Goal: Task Accomplishment & Management: Use online tool/utility

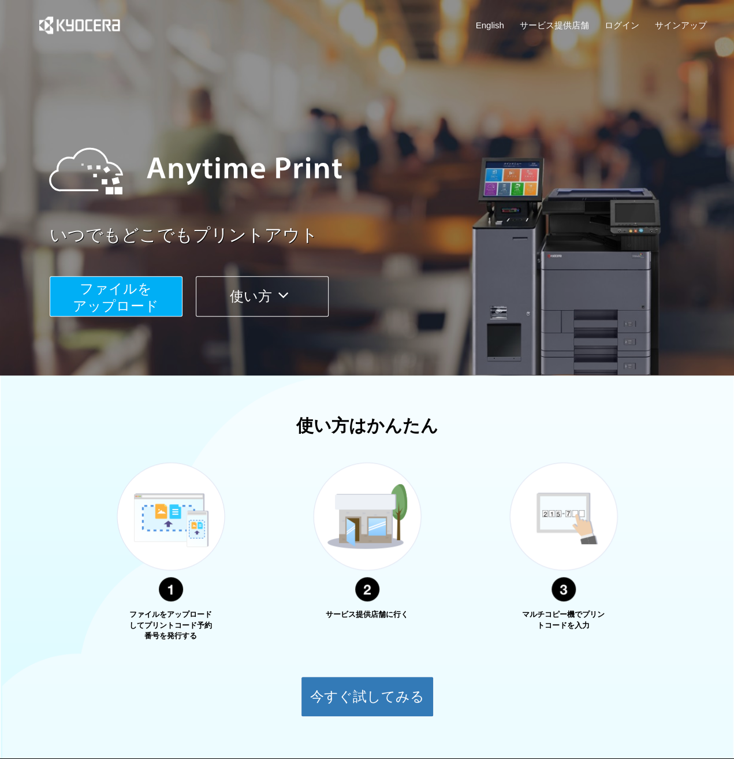
click at [116, 317] on div "いつでもどこでもプリントアウト ファイルを ​​アップロード 使い方" at bounding box center [367, 217] width 693 height 323
click at [112, 300] on span "ファイルを ​​アップロード" at bounding box center [116, 297] width 86 height 33
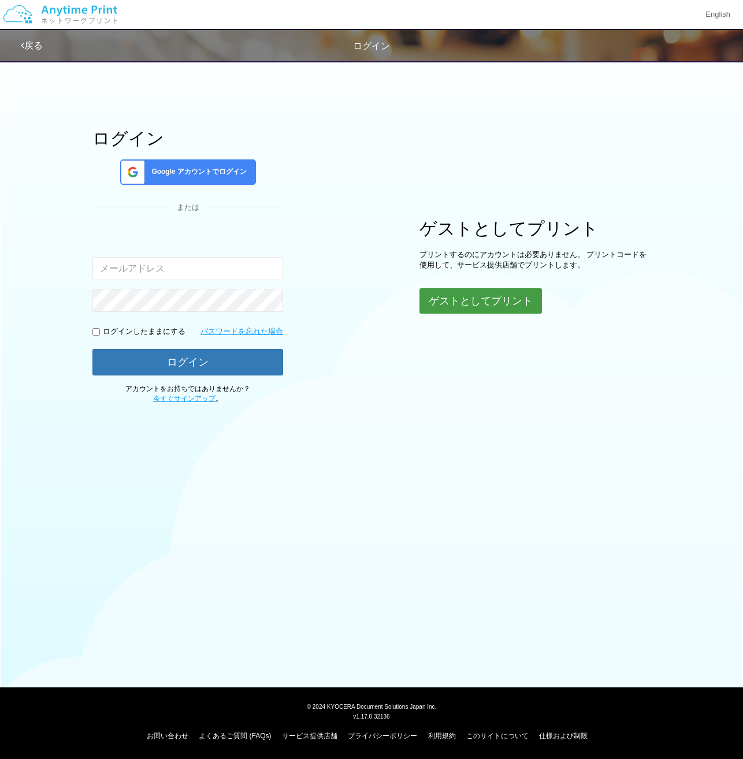
click at [474, 307] on button "ゲストとしてプリント" at bounding box center [480, 300] width 122 height 25
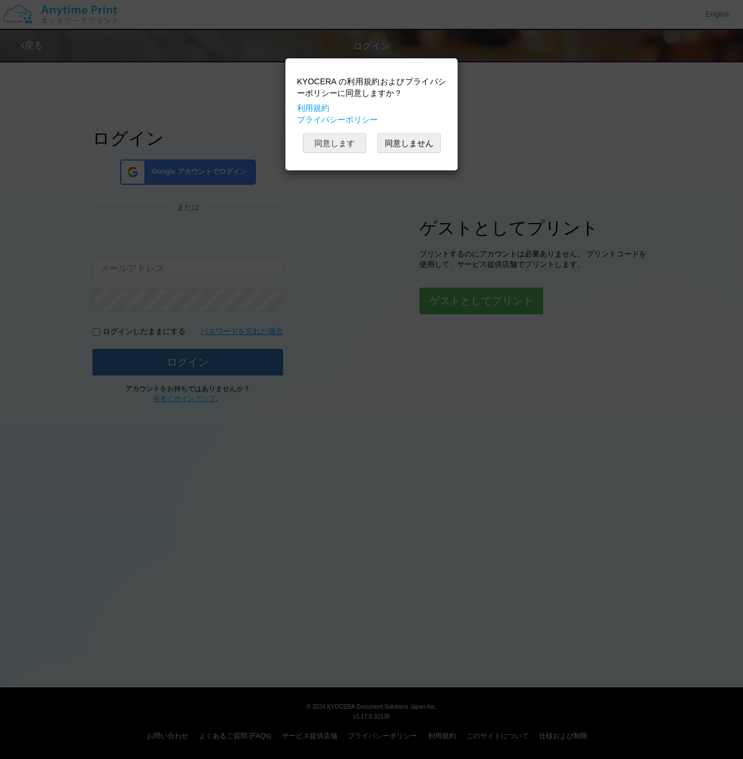
click at [340, 148] on button "同意します" at bounding box center [335, 143] width 64 height 20
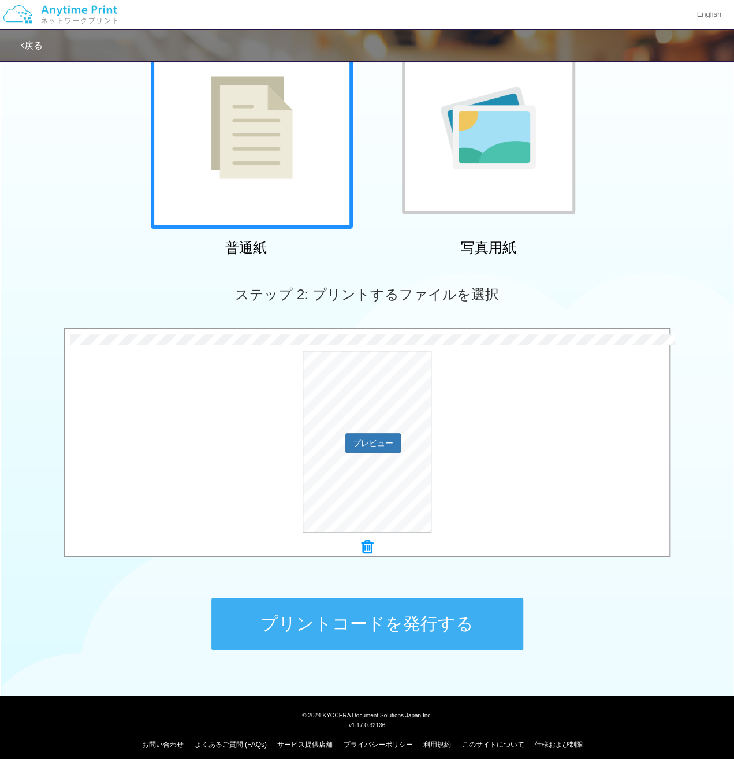
scroll to position [116, 0]
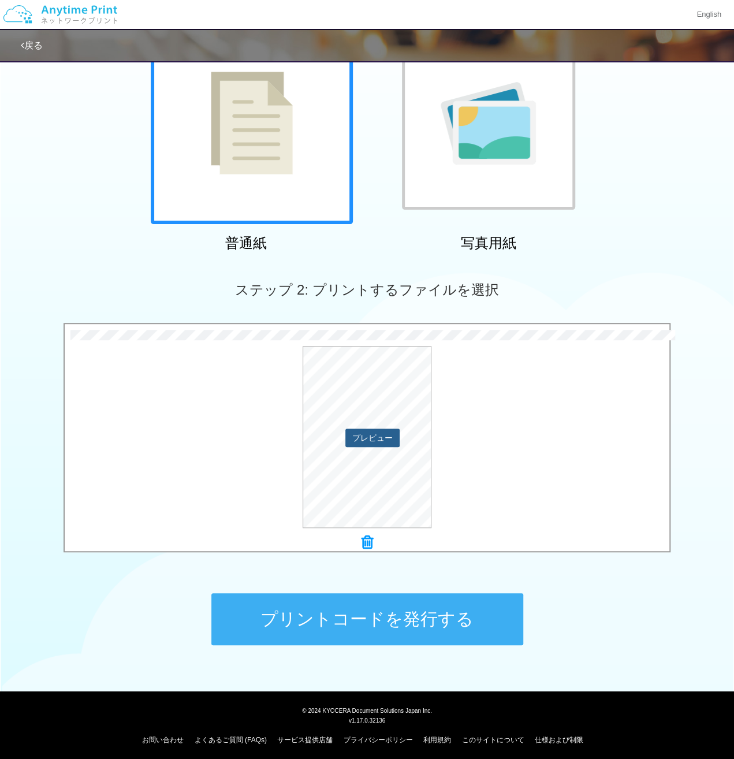
click at [372, 440] on button "プレビュー" at bounding box center [372, 438] width 54 height 18
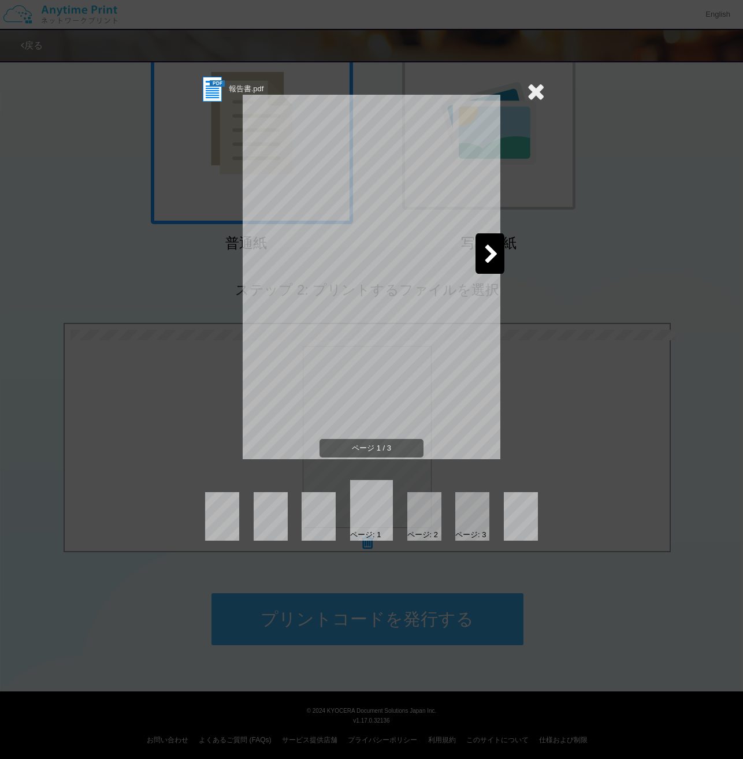
click at [475, 263] on div "報告書.pdf ページ 1 / 3 ページ: 1 ページ: 2 ページ: 3" at bounding box center [371, 308] width 347 height 466
click at [481, 265] on div at bounding box center [489, 253] width 29 height 40
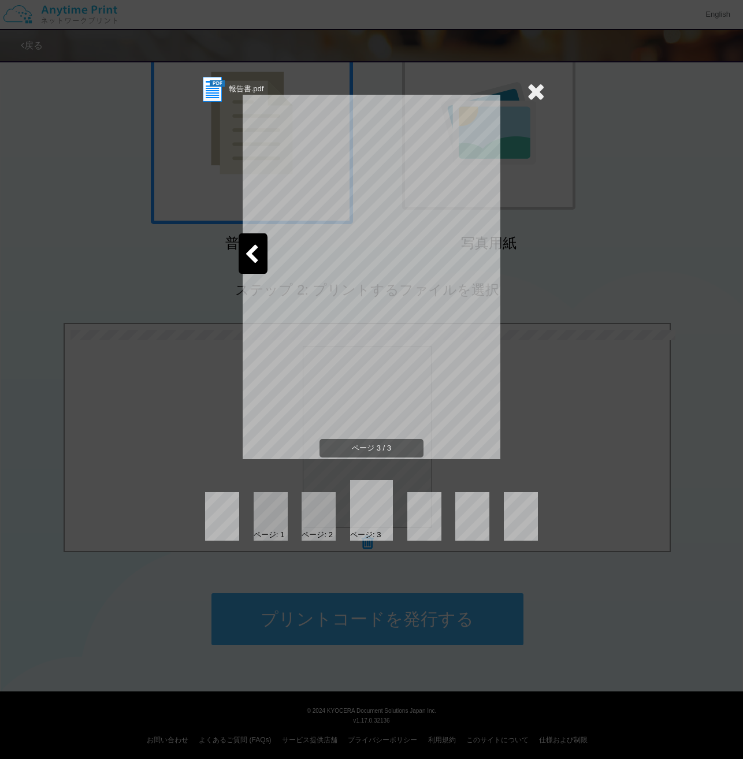
click at [538, 98] on icon at bounding box center [536, 91] width 18 height 23
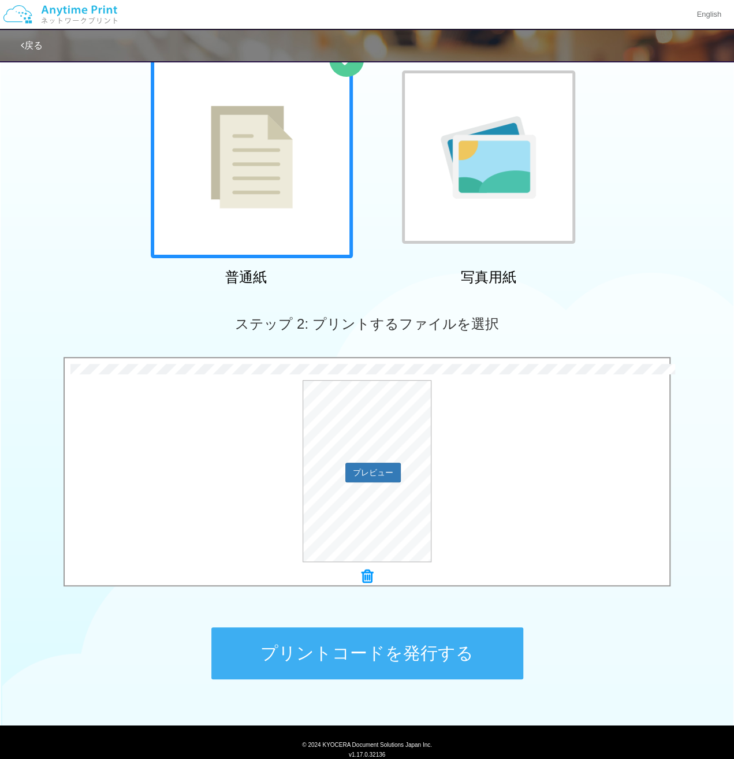
scroll to position [96, 0]
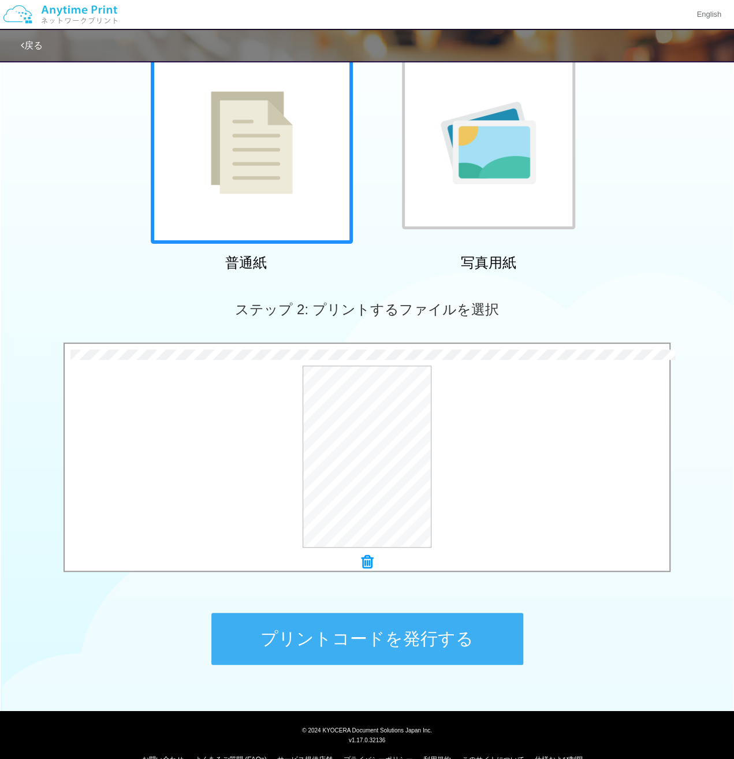
click at [440, 636] on button "プリントコードを発行する" at bounding box center [367, 639] width 312 height 52
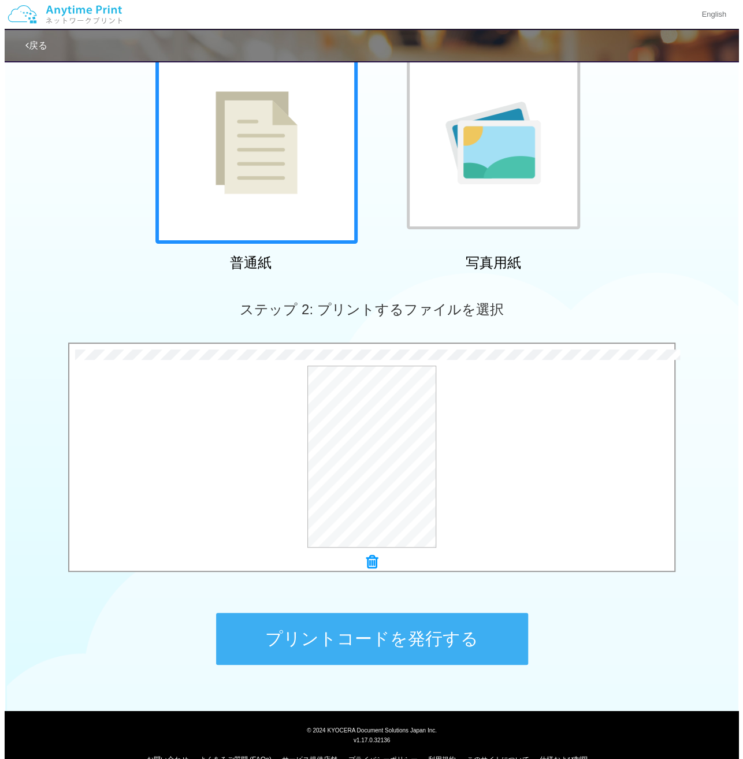
scroll to position [0, 0]
